Goal: Find contact information: Find contact information

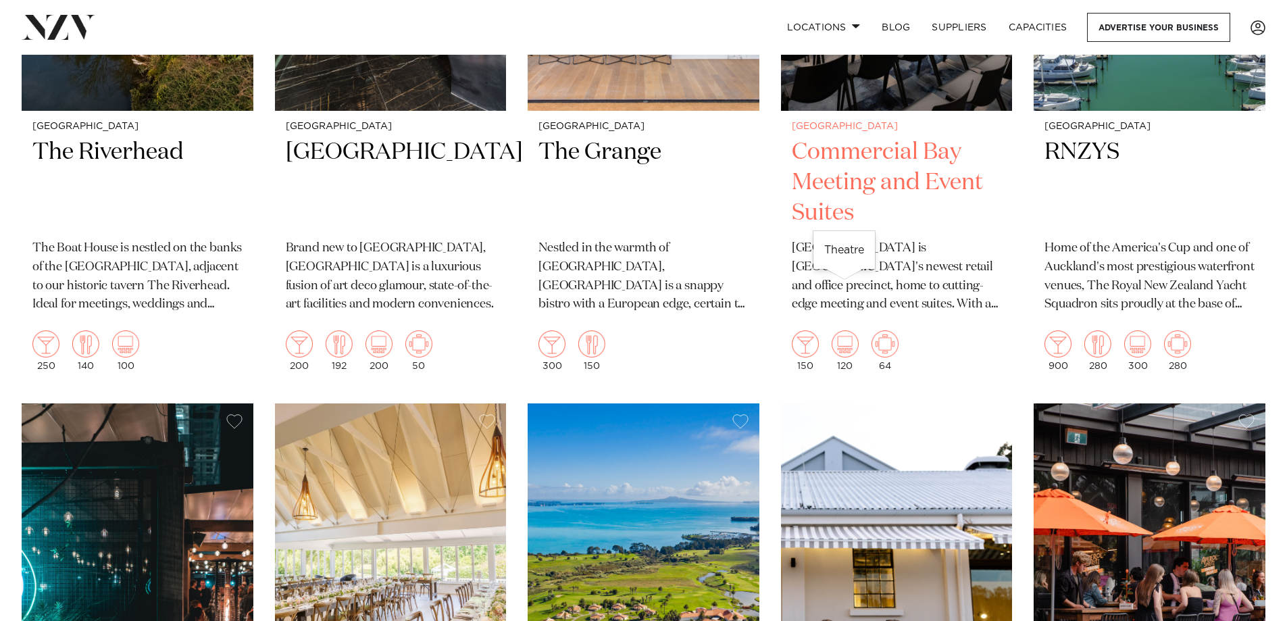
scroll to position [3783, 0]
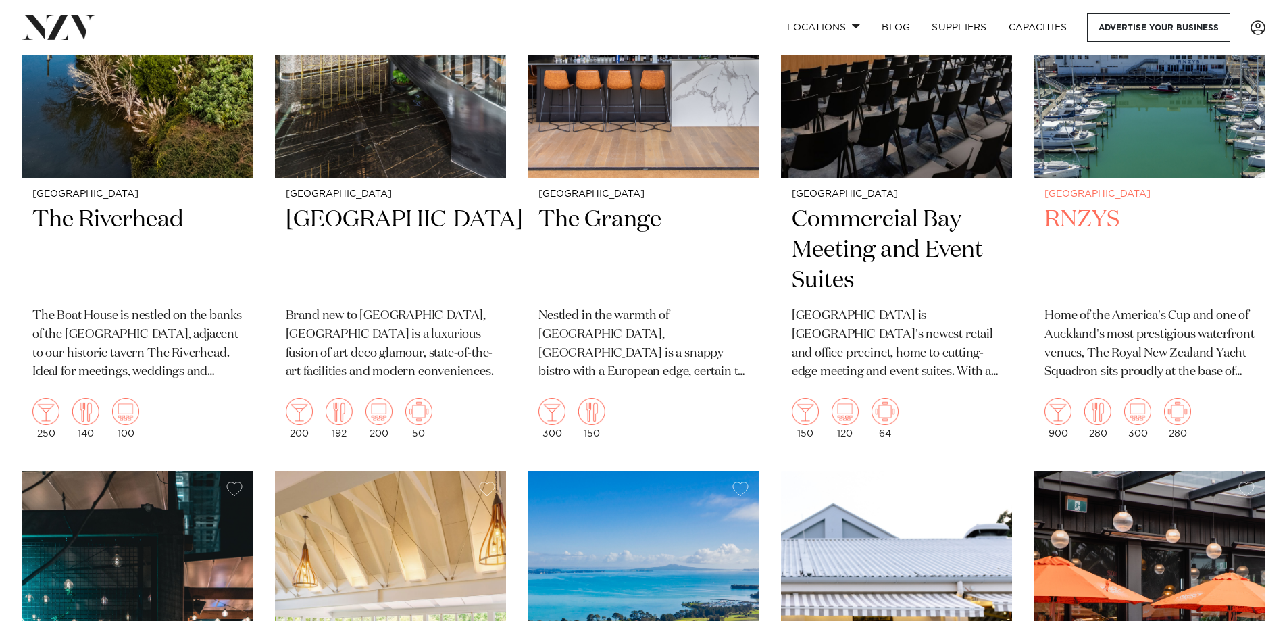
click at [1092, 205] on h2 "RNZYS" at bounding box center [1149, 250] width 210 height 91
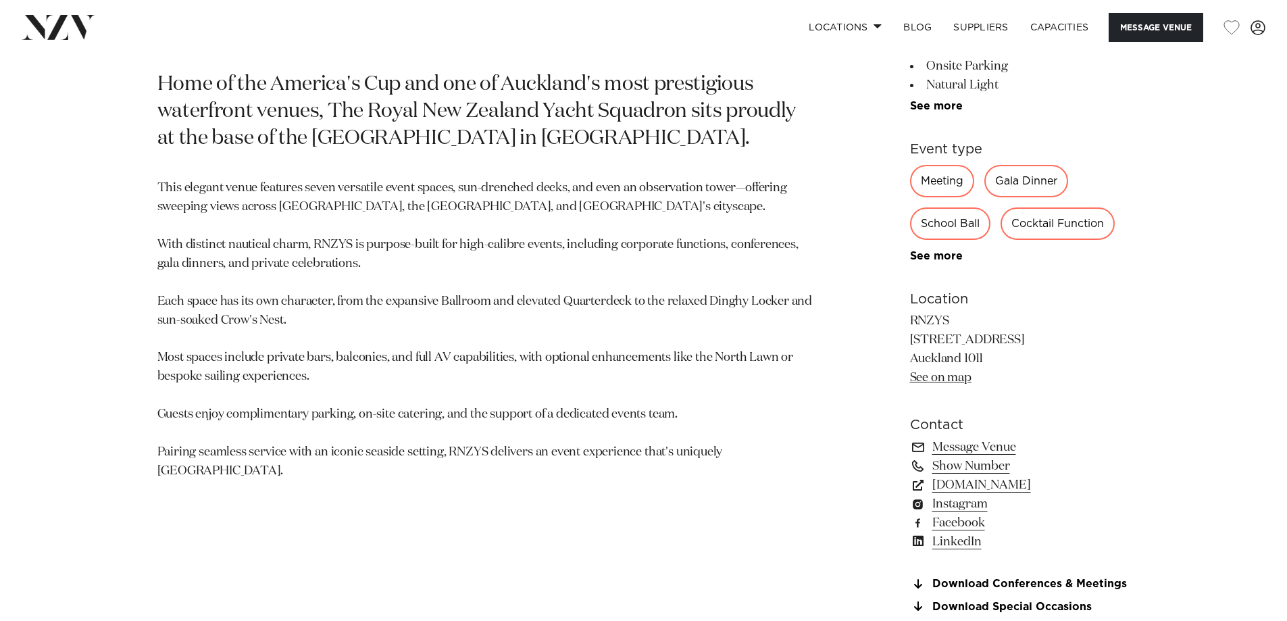
scroll to position [878, 0]
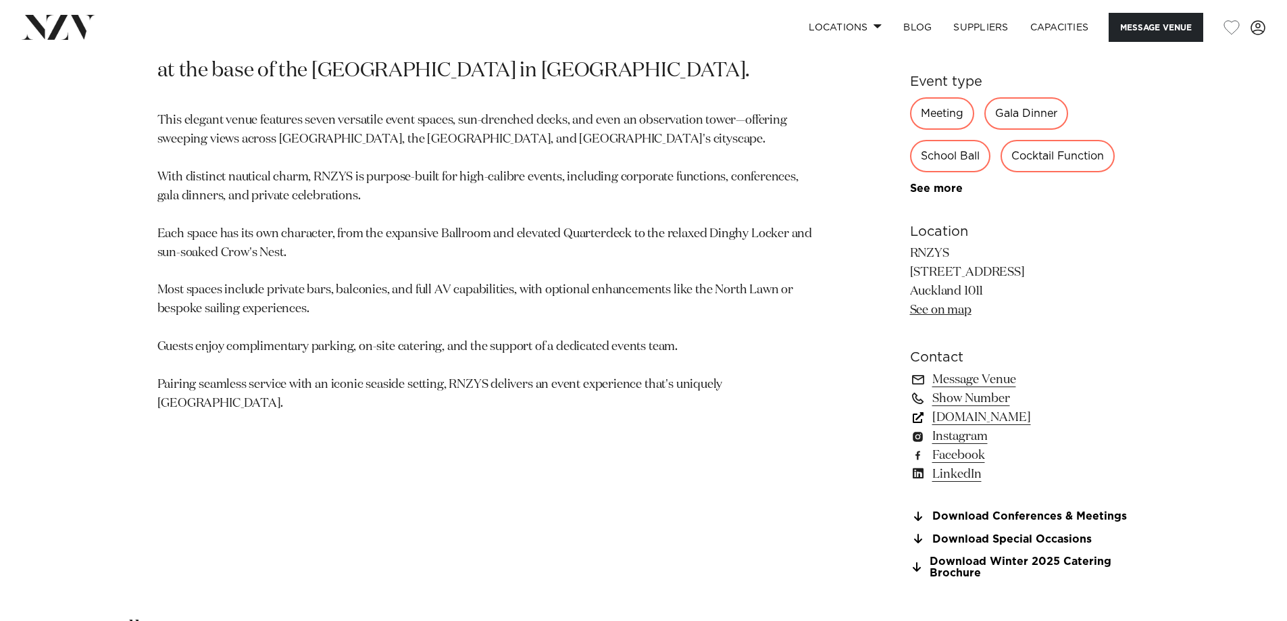
click at [988, 418] on link "[DOMAIN_NAME]" at bounding box center [1020, 417] width 220 height 19
click at [984, 380] on link "Message Venue" at bounding box center [1020, 379] width 220 height 19
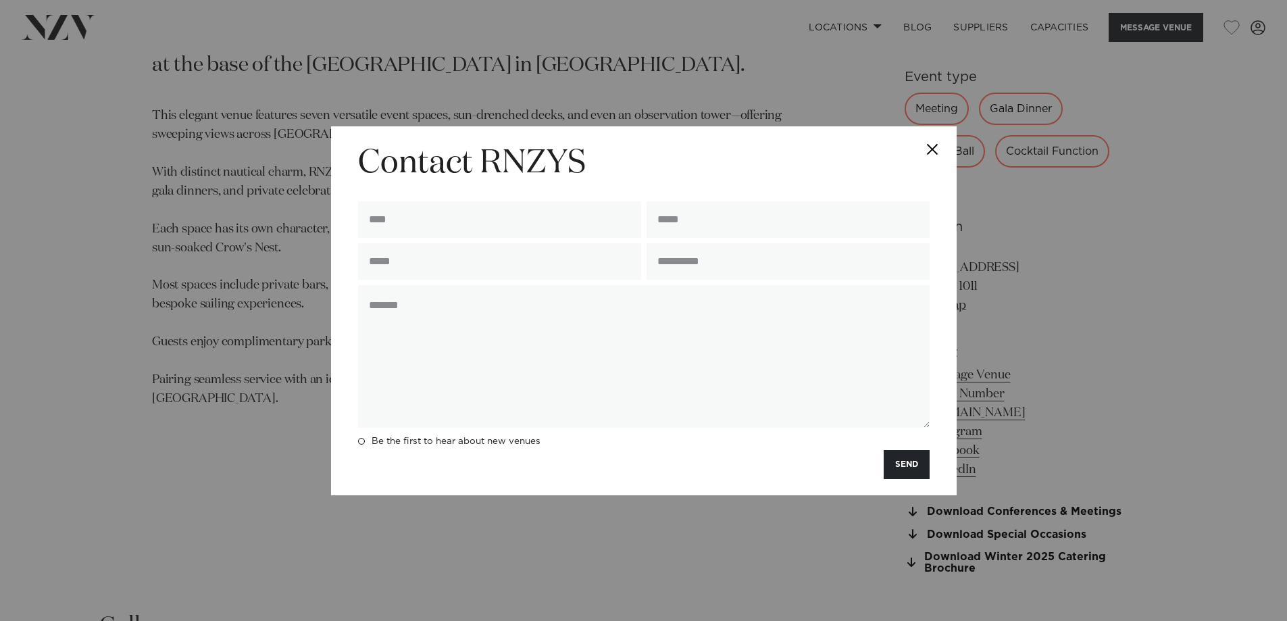
scroll to position [883, 0]
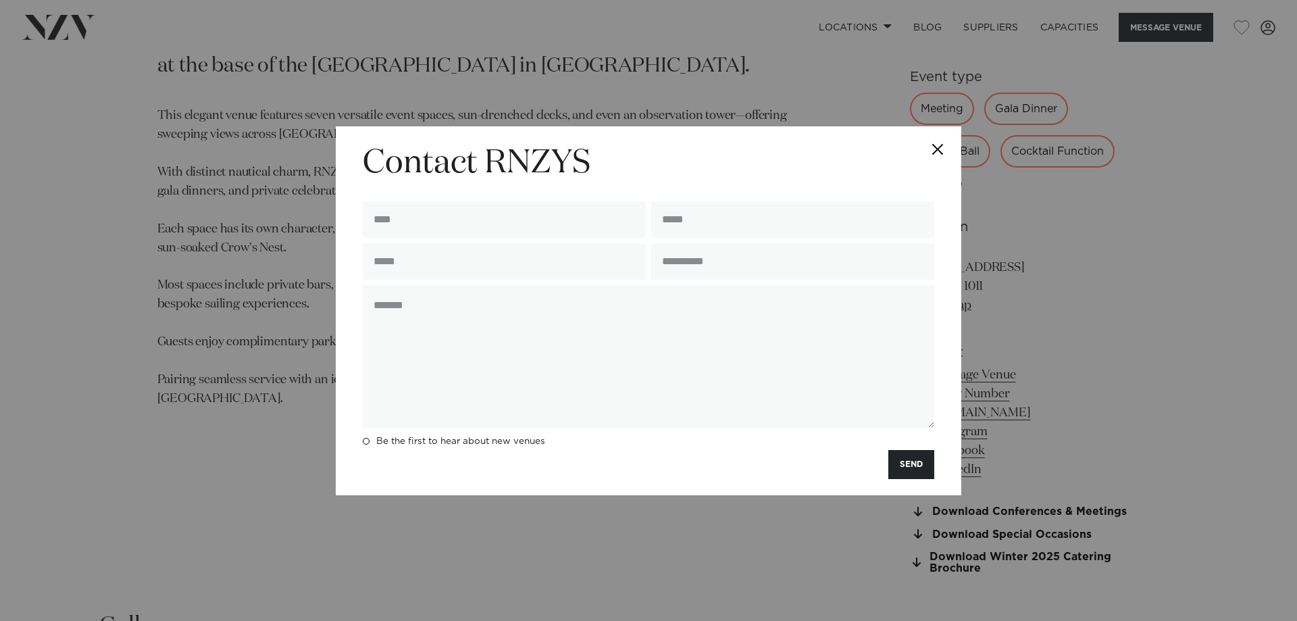
click at [937, 149] on button "Close" at bounding box center [937, 149] width 47 height 47
